Goal: Task Accomplishment & Management: Use online tool/utility

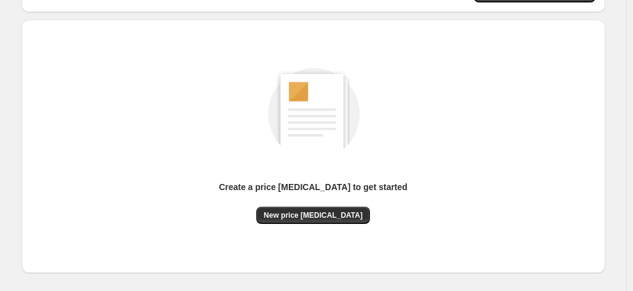
scroll to position [123, 0]
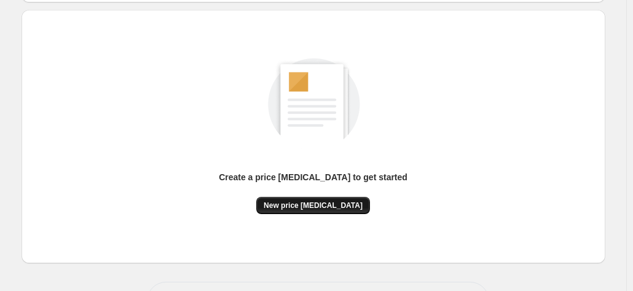
click at [331, 203] on span "New price [MEDICAL_DATA]" at bounding box center [313, 205] width 99 height 10
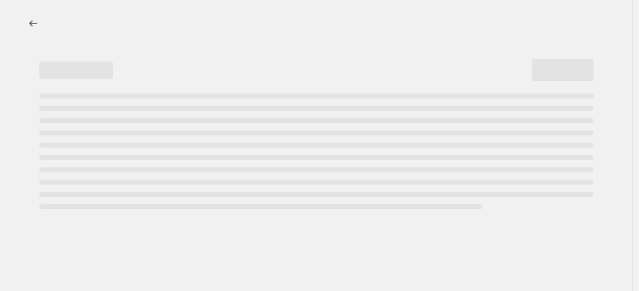
select select "percentage"
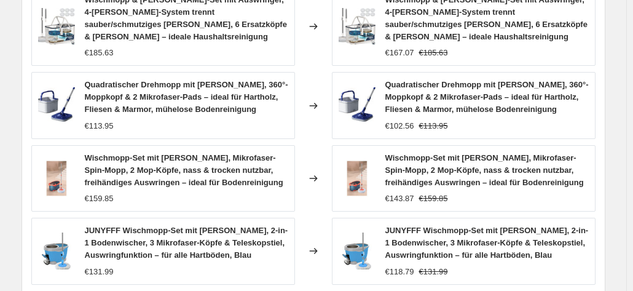
scroll to position [1016, 0]
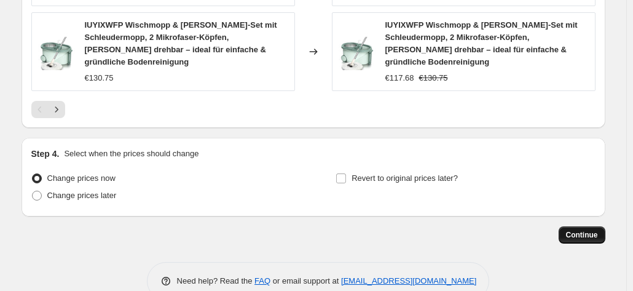
click at [586, 230] on span "Continue" at bounding box center [582, 235] width 32 height 10
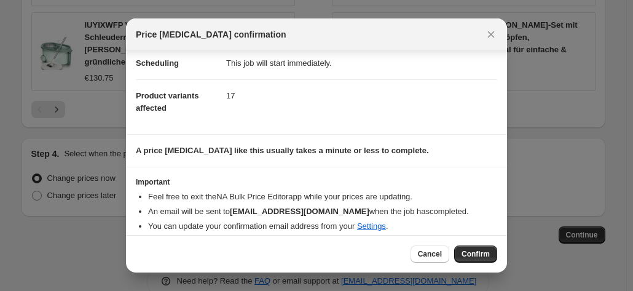
scroll to position [112, 0]
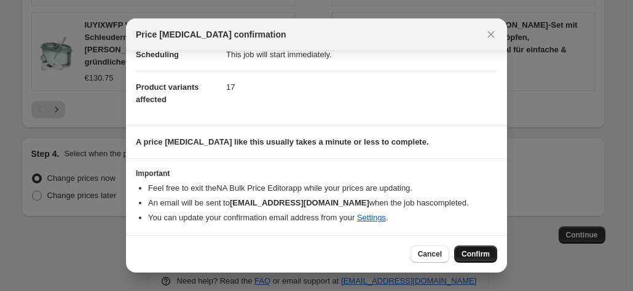
click at [462, 251] on button "Confirm" at bounding box center [475, 253] width 43 height 17
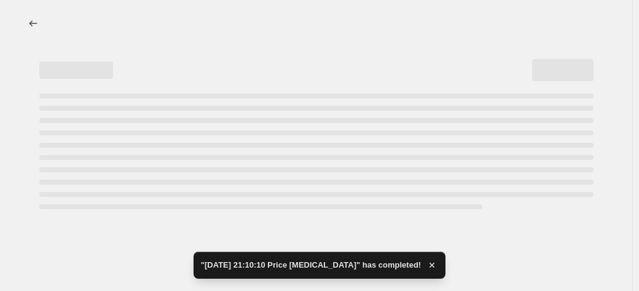
select select "percentage"
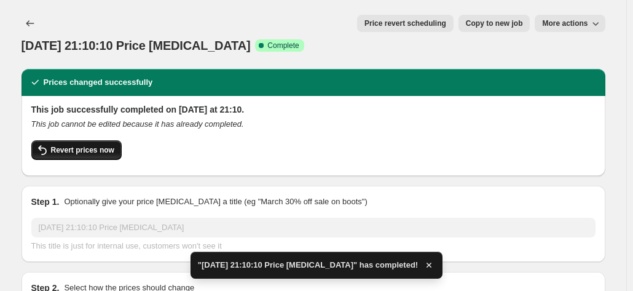
click at [108, 145] on span "Revert prices now" at bounding box center [82, 150] width 63 height 10
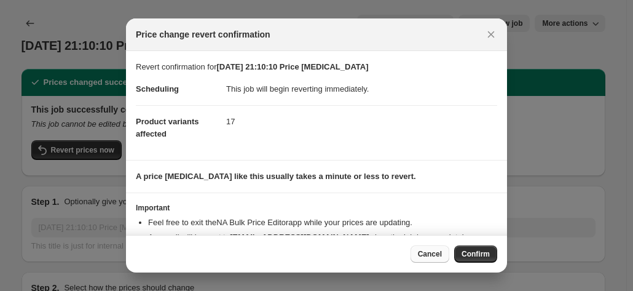
click at [418, 256] on button "Cancel" at bounding box center [429, 253] width 39 height 17
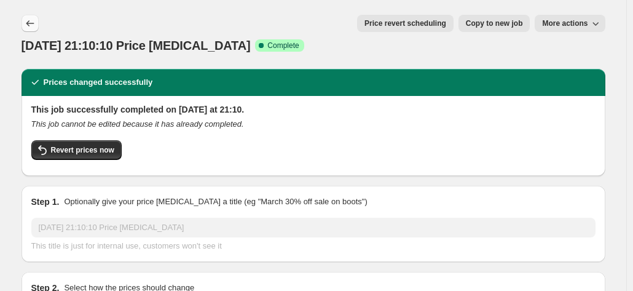
click at [31, 24] on icon "Price change jobs" at bounding box center [30, 23] width 12 height 12
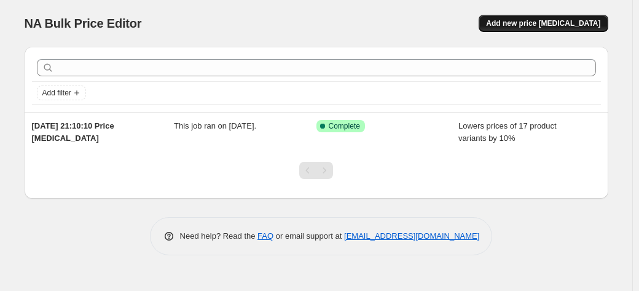
click at [560, 24] on span "Add new price [MEDICAL_DATA]" at bounding box center [543, 23] width 114 height 10
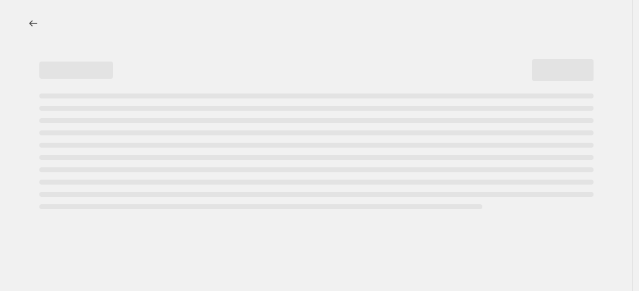
select select "percentage"
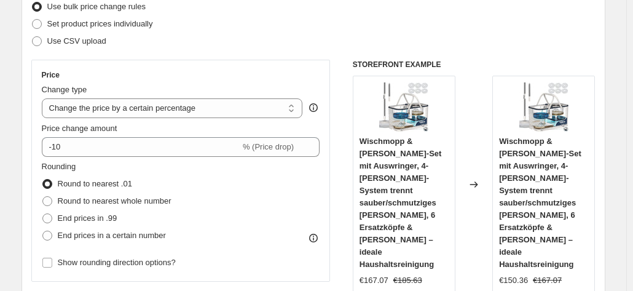
scroll to position [246, 0]
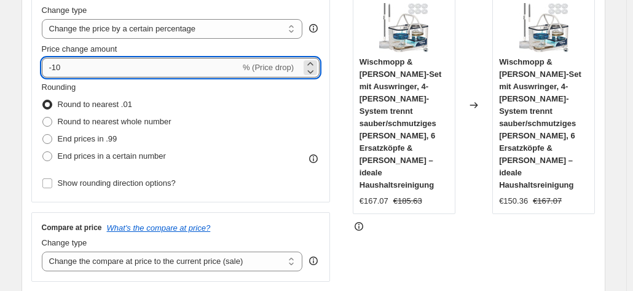
click at [79, 66] on input "-10" at bounding box center [141, 68] width 198 height 20
type input "-1"
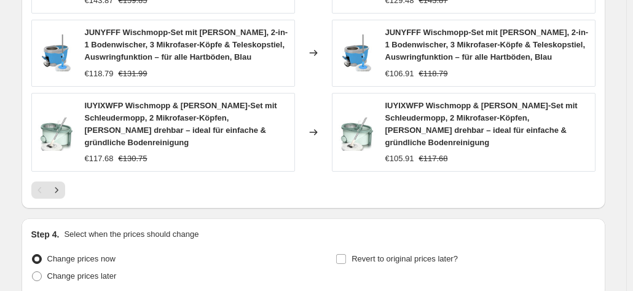
scroll to position [983, 0]
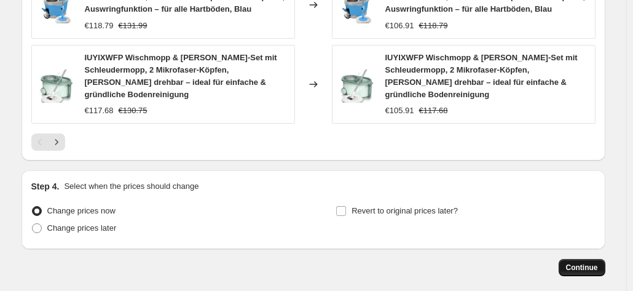
type input "-35"
click at [584, 259] on button "Continue" at bounding box center [581, 267] width 47 height 17
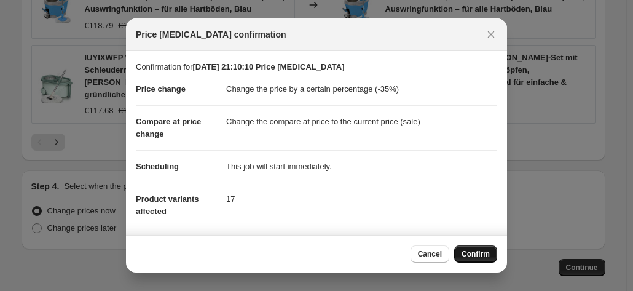
click at [464, 252] on span "Confirm" at bounding box center [475, 254] width 28 height 10
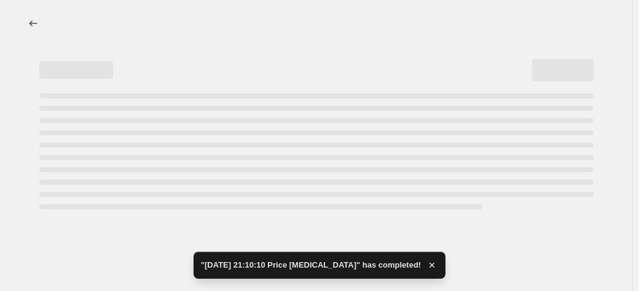
select select "percentage"
